Goal: Navigation & Orientation: Find specific page/section

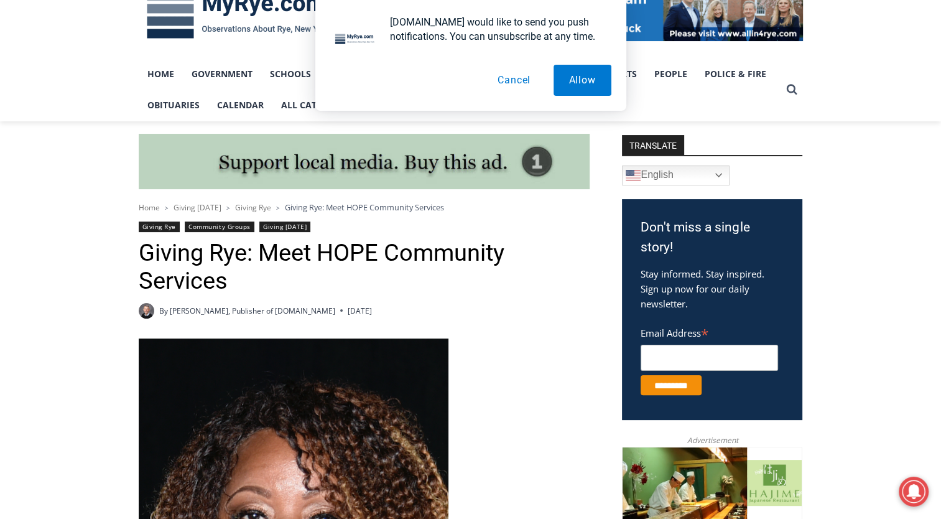
click at [509, 78] on button "Cancel" at bounding box center [514, 80] width 64 height 31
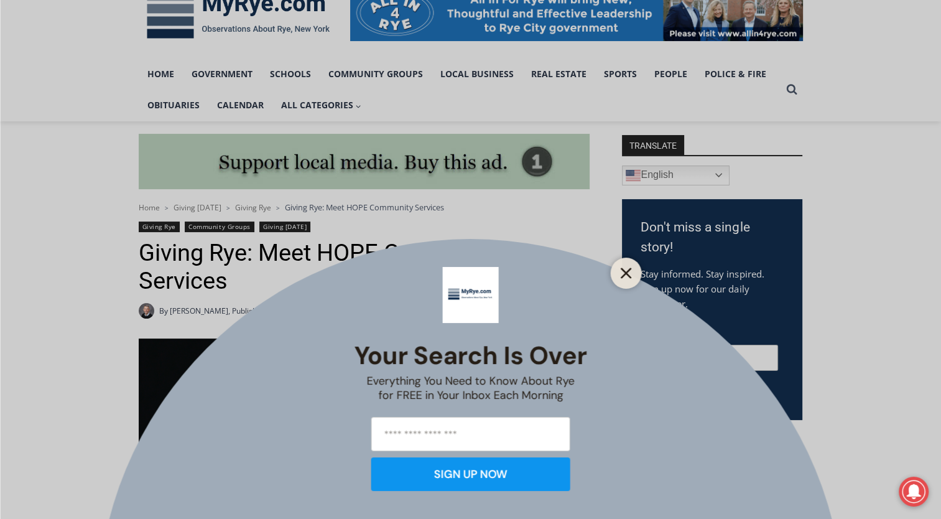
click at [632, 280] on button "Close" at bounding box center [625, 272] width 17 height 17
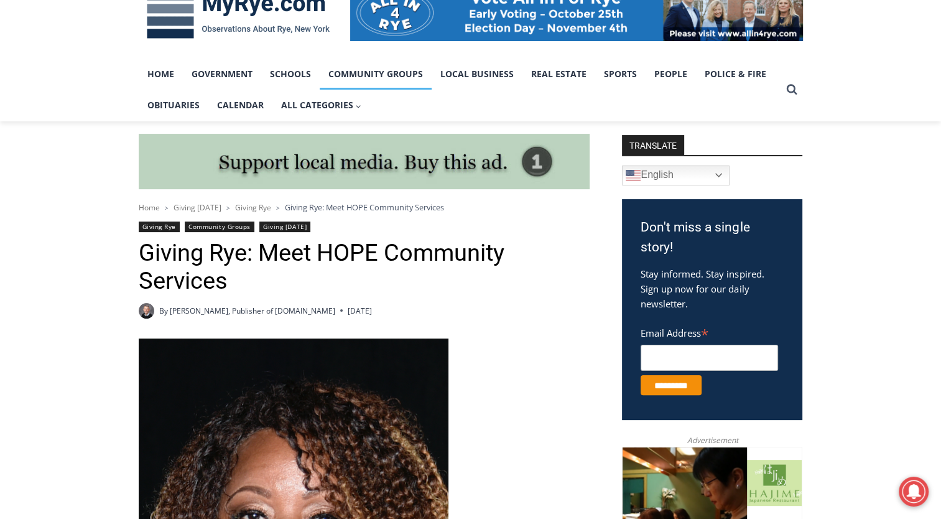
click at [395, 71] on link "Community Groups" at bounding box center [376, 73] width 112 height 31
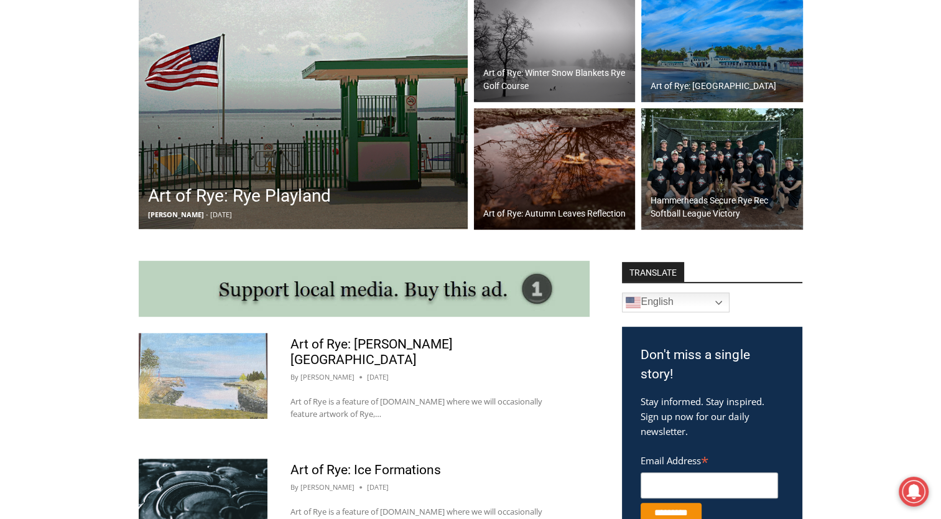
scroll to position [433, 0]
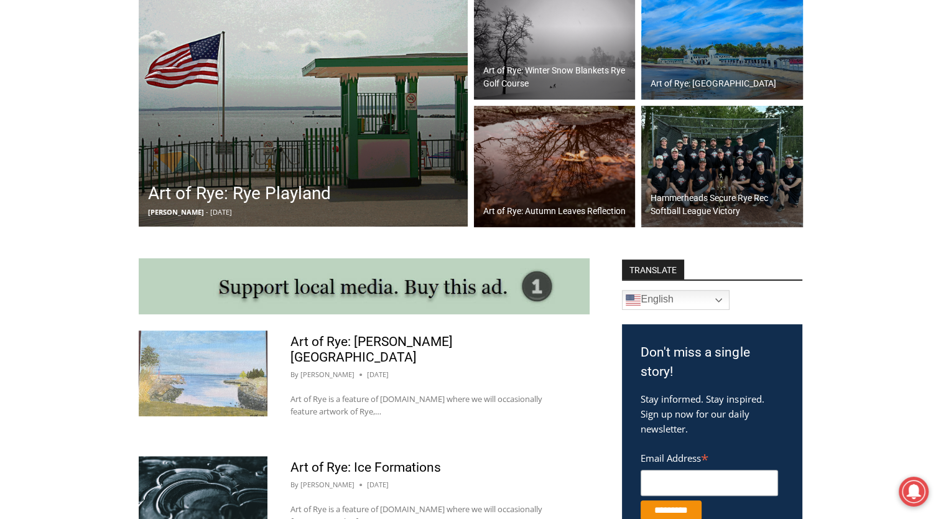
click at [423, 198] on img at bounding box center [303, 102] width 329 height 249
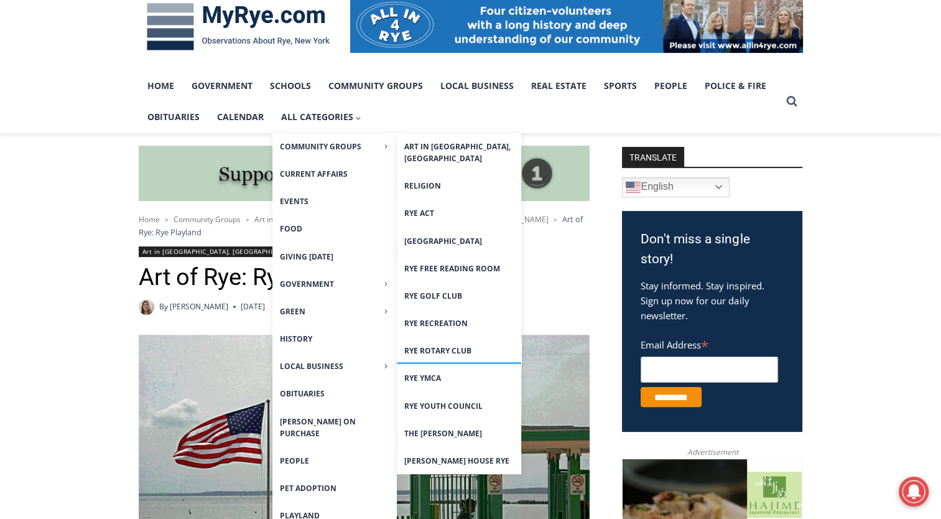
scroll to position [211, 0]
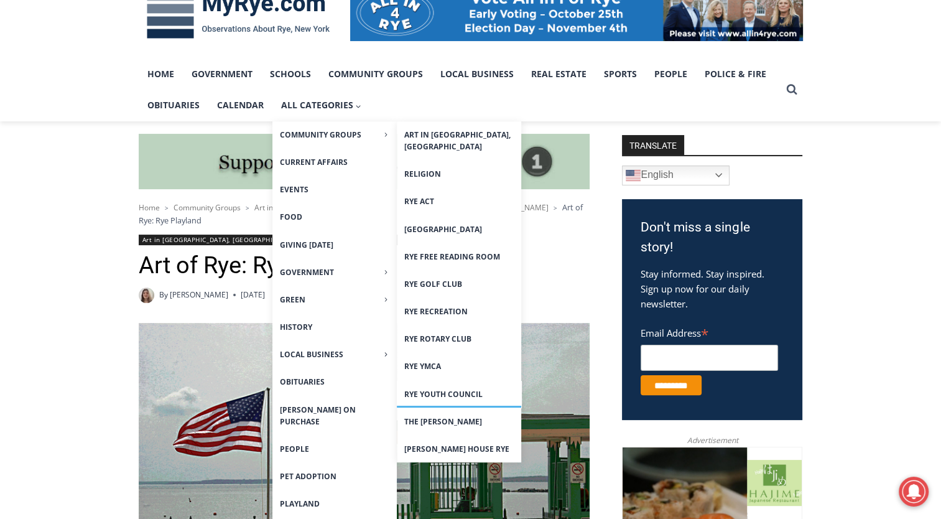
drag, startPoint x: 454, startPoint y: 382, endPoint x: 435, endPoint y: 382, distance: 19.3
click at [435, 382] on link "Rye Youth Council" at bounding box center [459, 394] width 124 height 27
